Goal: Find specific page/section: Find specific page/section

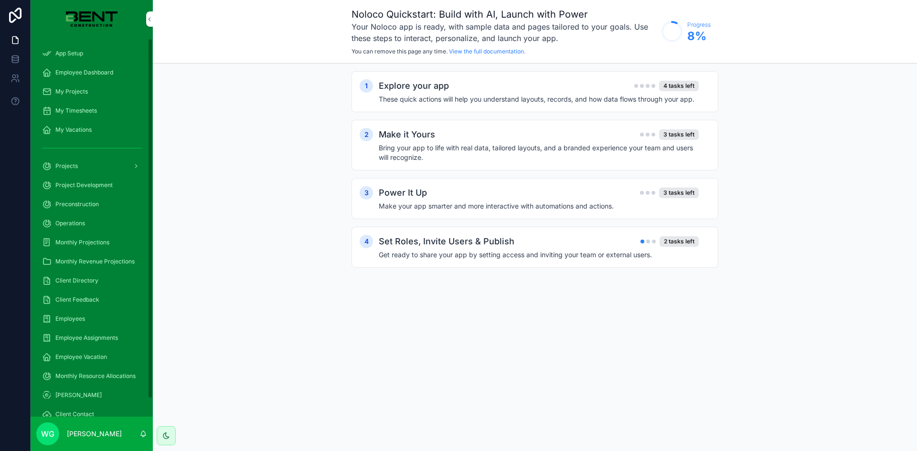
click at [100, 181] on div "Project Development" at bounding box center [91, 185] width 99 height 15
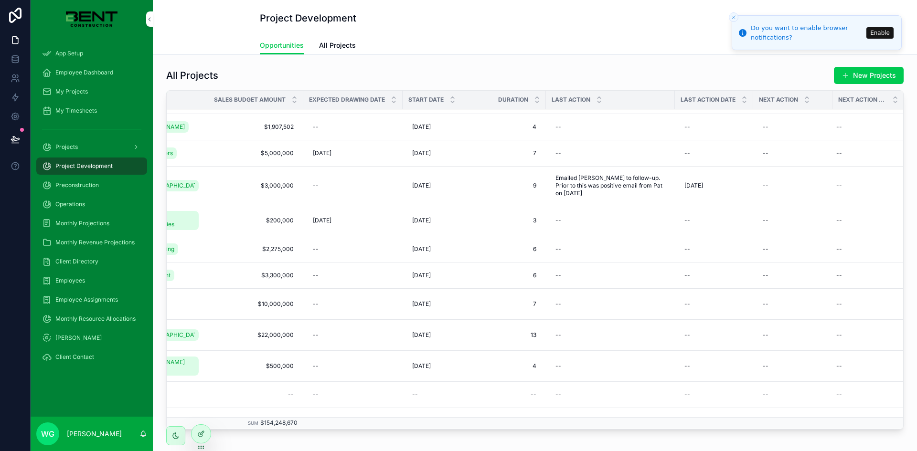
scroll to position [617, 306]
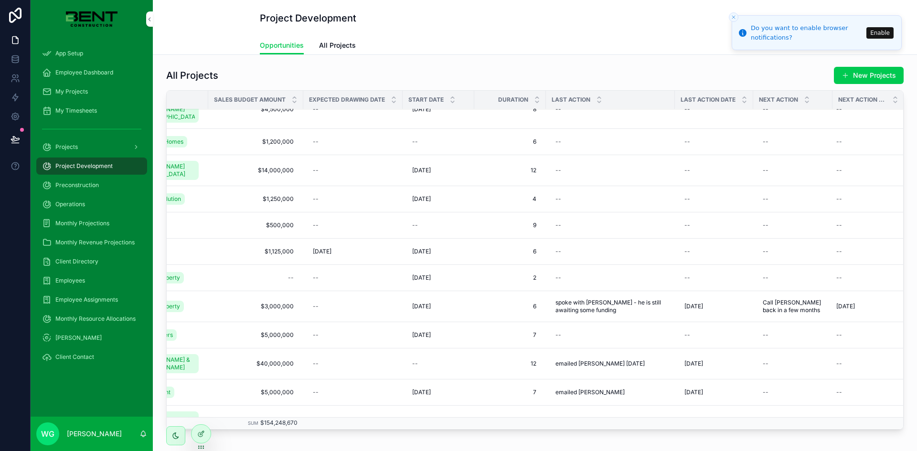
click at [578, 328] on div "--" at bounding box center [611, 335] width 118 height 15
click at [506, 295] on td "6 6" at bounding box center [510, 306] width 72 height 31
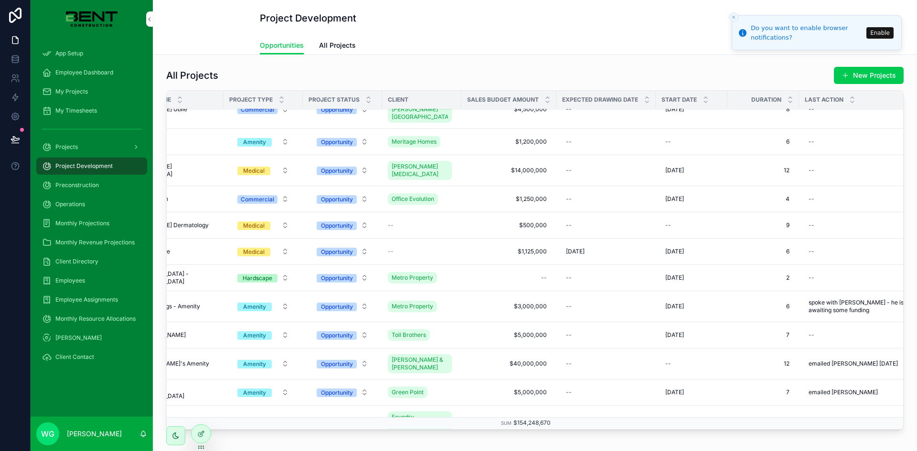
scroll to position [617, 0]
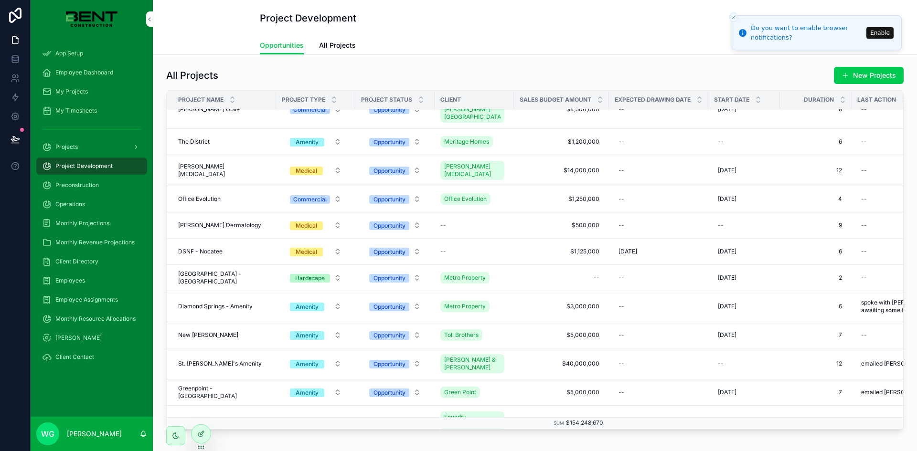
click at [194, 291] on td "[GEOGRAPHIC_DATA] - Amenity [GEOGRAPHIC_DATA] - [GEOGRAPHIC_DATA]" at bounding box center [221, 306] width 109 height 31
click at [195, 303] on span "Diamond Springs - Amenity" at bounding box center [215, 307] width 75 height 8
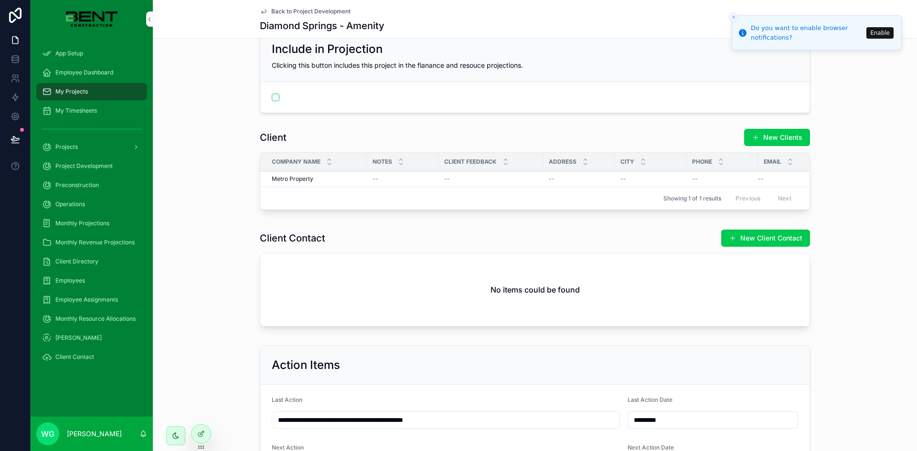
scroll to position [389, 0]
